Goal: Task Accomplishment & Management: Complete application form

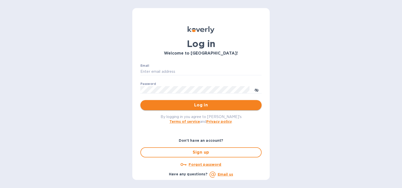
type input "[EMAIL_ADDRESS][DOMAIN_NAME]"
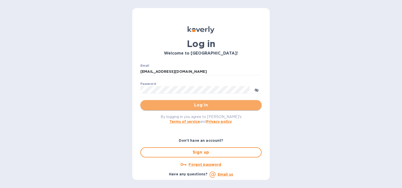
click at [203, 105] on span "Log in" at bounding box center [201, 105] width 113 height 6
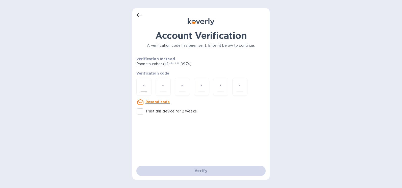
click at [137, 87] on div at bounding box center [143, 87] width 15 height 18
type input "5"
type input "4"
type input "1"
type input "7"
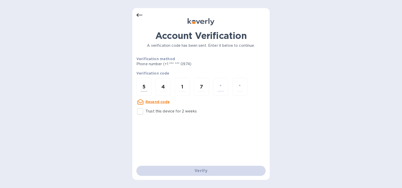
type input "4"
type input "6"
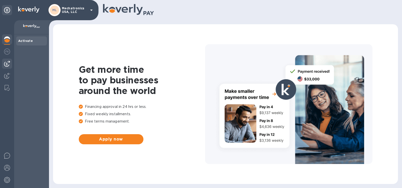
click at [6, 65] on img at bounding box center [7, 64] width 6 height 6
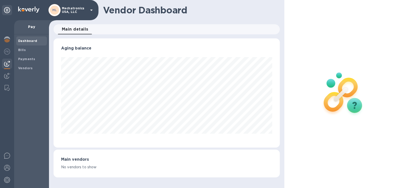
scroll to position [109, 226]
click at [18, 50] on b "Bills" at bounding box center [22, 50] width 8 height 4
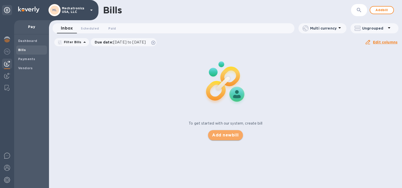
click at [227, 135] on span "Add new bill" at bounding box center [225, 135] width 27 height 6
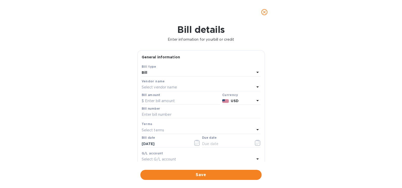
click at [184, 85] on div "Select vendor name" at bounding box center [198, 87] width 113 height 7
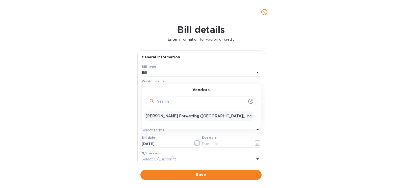
click at [160, 118] on p "JAS Forwarding (USA), Inc." at bounding box center [199, 115] width 107 height 5
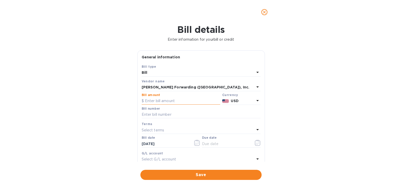
click at [156, 101] on input "text" at bounding box center [181, 101] width 79 height 8
type input "650"
click at [157, 115] on input "text" at bounding box center [201, 115] width 119 height 8
type input "BOS503352116"
click at [163, 131] on p "Select terms" at bounding box center [153, 130] width 23 height 5
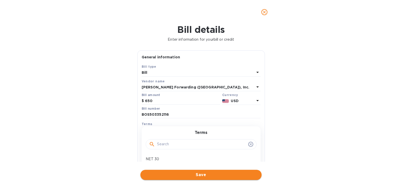
click at [204, 176] on span "Save" at bounding box center [201, 175] width 113 height 6
click at [255, 141] on icon "button" at bounding box center [258, 143] width 6 height 6
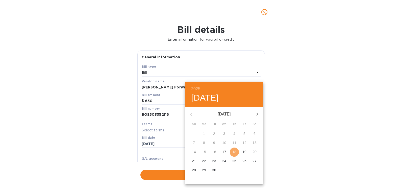
click at [235, 152] on p "18" at bounding box center [234, 151] width 4 height 5
type input "09/18/2025"
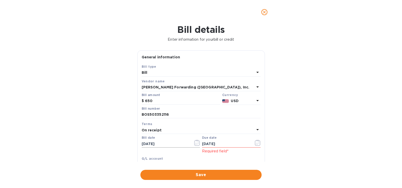
click at [195, 142] on icon "button" at bounding box center [197, 143] width 6 height 6
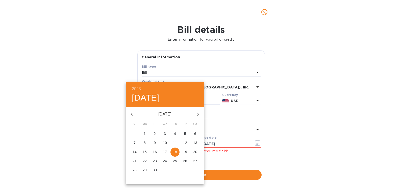
click at [130, 114] on icon "button" at bounding box center [132, 114] width 6 height 6
click at [145, 161] on p "18" at bounding box center [145, 160] width 4 height 5
type input "08/18/2025"
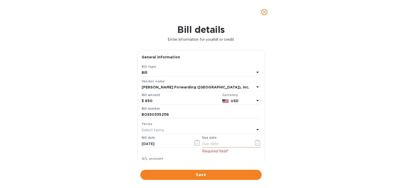
click at [258, 143] on icon "button" at bounding box center [258, 143] width 6 height 6
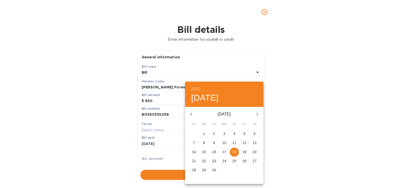
click at [235, 150] on p "18" at bounding box center [234, 151] width 4 height 5
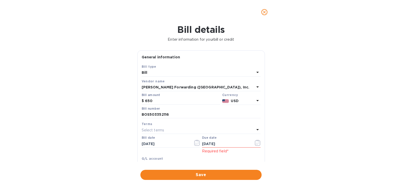
click at [255, 128] on icon at bounding box center [258, 130] width 6 height 6
click at [154, 157] on p "NET 30" at bounding box center [199, 158] width 107 height 5
type input "09/17/2025"
click at [201, 174] on span "Save" at bounding box center [201, 175] width 113 height 6
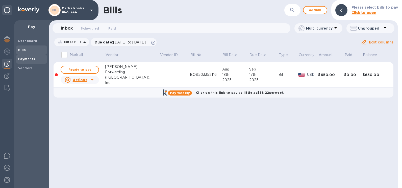
click at [28, 60] on b "Payments" at bounding box center [26, 59] width 17 height 4
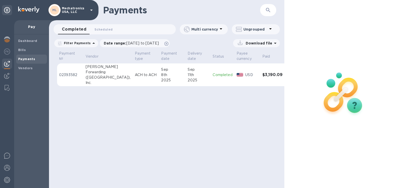
click at [6, 62] on img at bounding box center [7, 64] width 6 height 6
click at [22, 49] on b "Bills" at bounding box center [22, 50] width 8 height 4
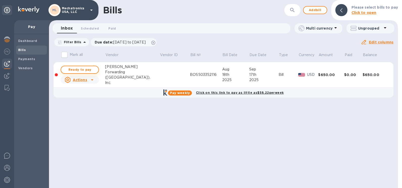
click at [77, 68] on span "Ready to pay" at bounding box center [79, 70] width 29 height 6
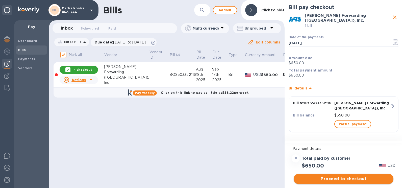
click at [345, 178] on span "Proceed to checkout" at bounding box center [344, 179] width 92 height 6
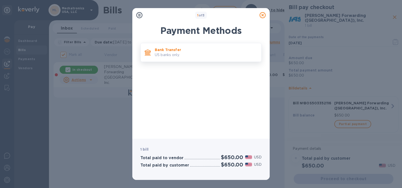
click at [191, 54] on p "US banks only." at bounding box center [206, 54] width 103 height 5
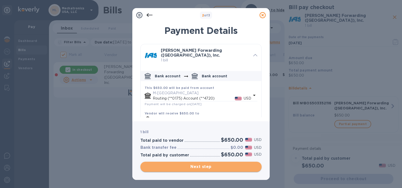
click at [201, 164] on span "Next step" at bounding box center [201, 167] width 113 height 6
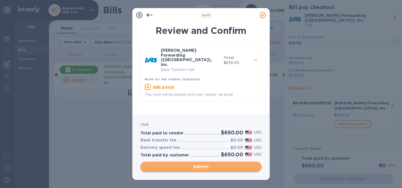
click at [205, 167] on span "Submit" at bounding box center [201, 167] width 113 height 6
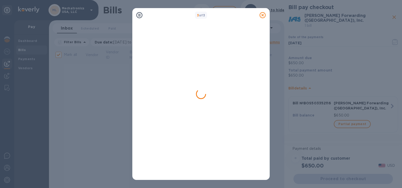
checkbox input "false"
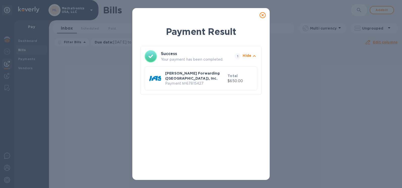
click at [263, 15] on icon at bounding box center [263, 15] width 6 height 6
